Goal: Information Seeking & Learning: Learn about a topic

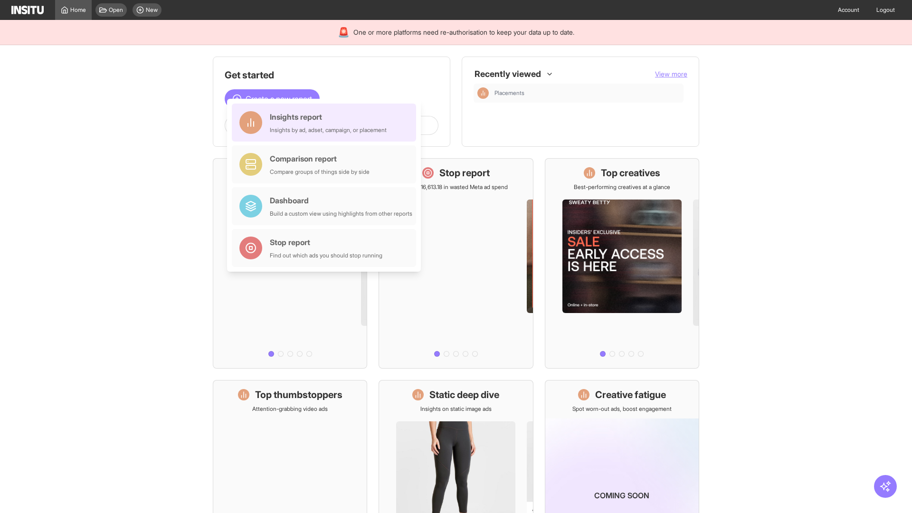
click at [326, 123] on div "Insights report Insights by ad, adset, campaign, or placement" at bounding box center [328, 122] width 117 height 23
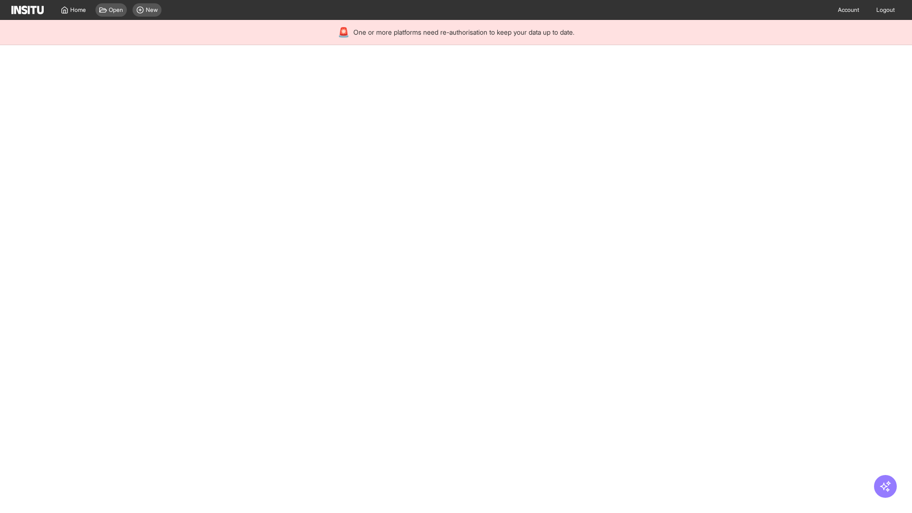
select select "**"
